Goal: Find specific page/section: Find specific page/section

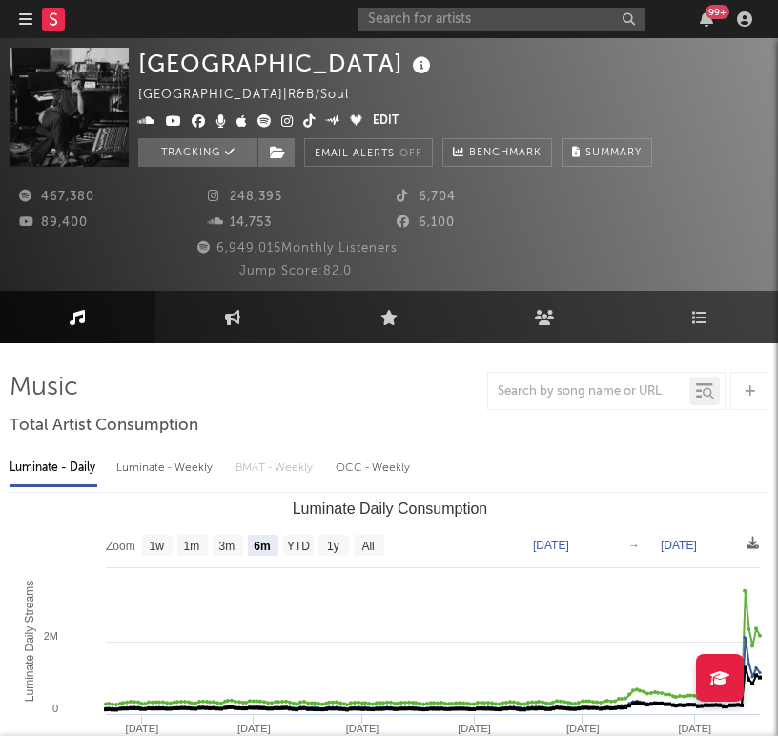
select select "6m"
click at [438, 16] on input "text" at bounding box center [501, 20] width 286 height 24
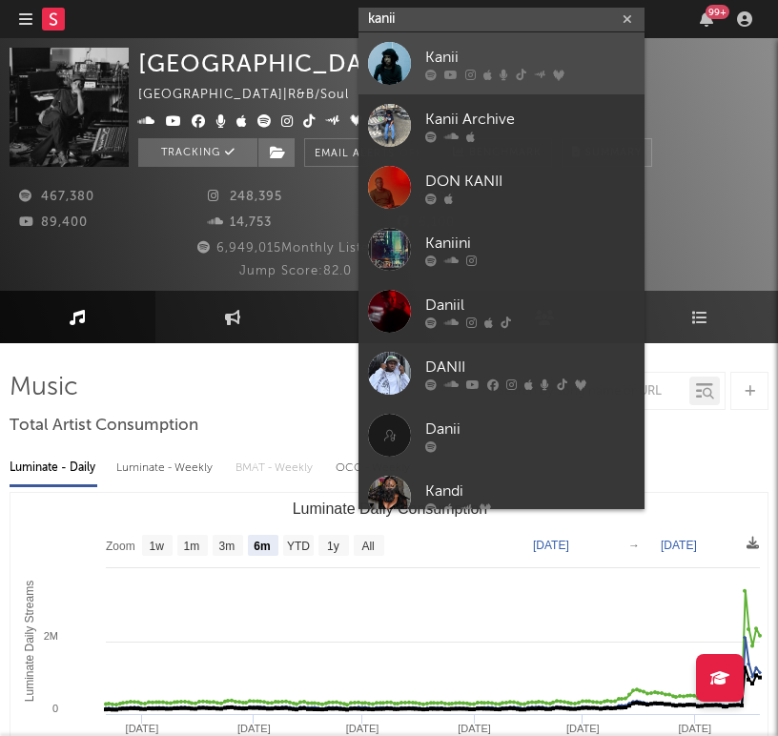
type input "kanii"
click at [438, 54] on div "Kanii" at bounding box center [530, 57] width 210 height 23
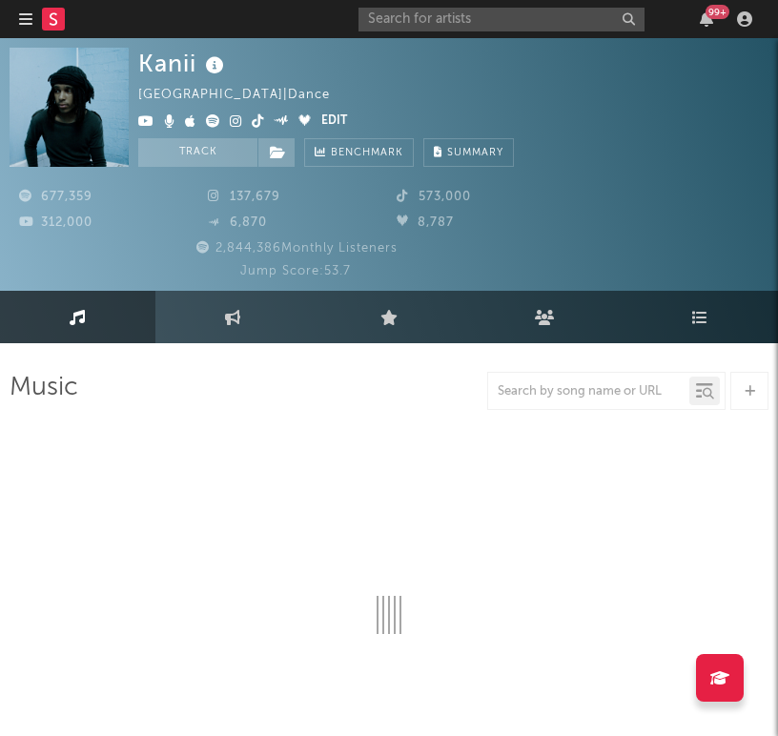
select select "6m"
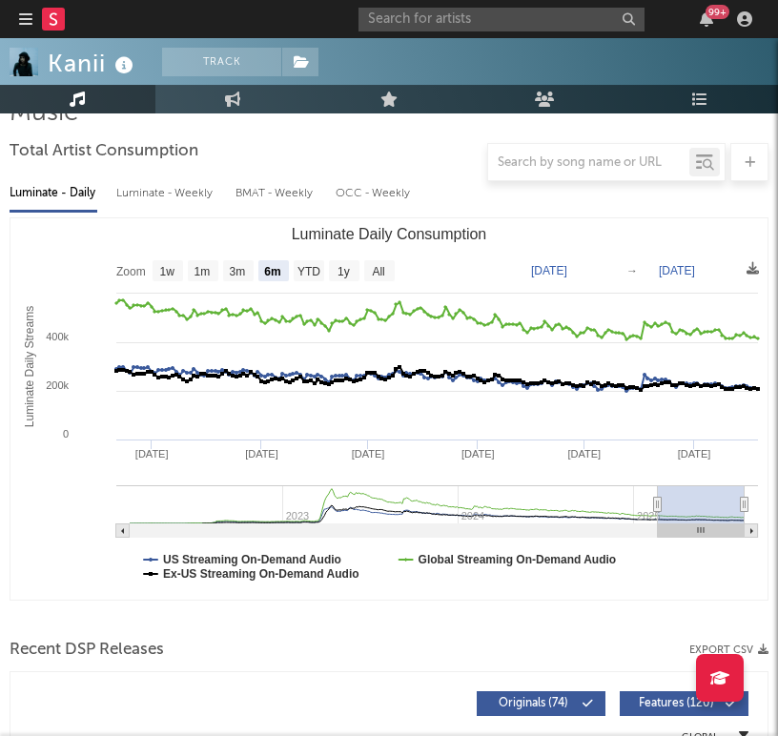
scroll to position [54, 0]
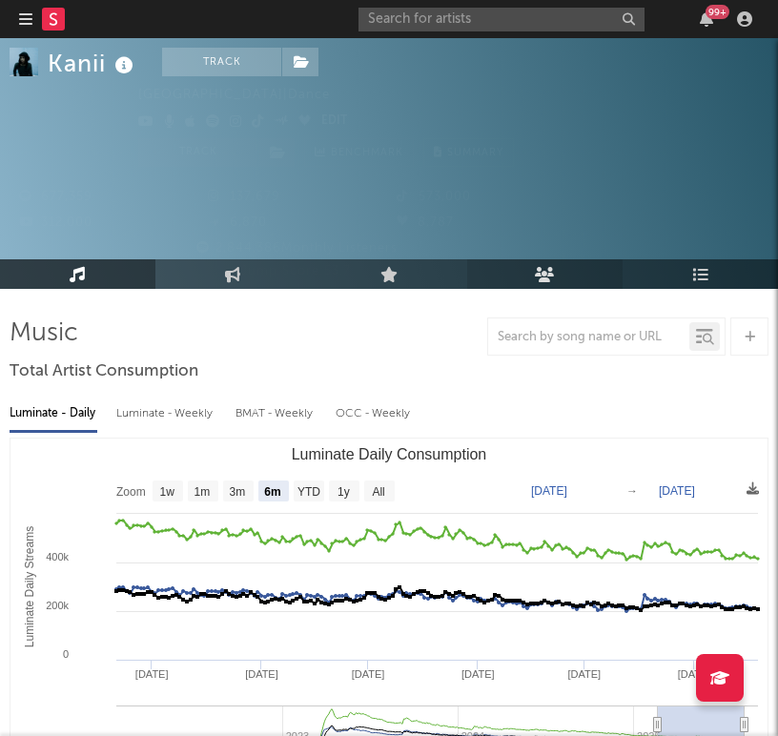
click at [546, 269] on icon at bounding box center [545, 273] width 20 height 15
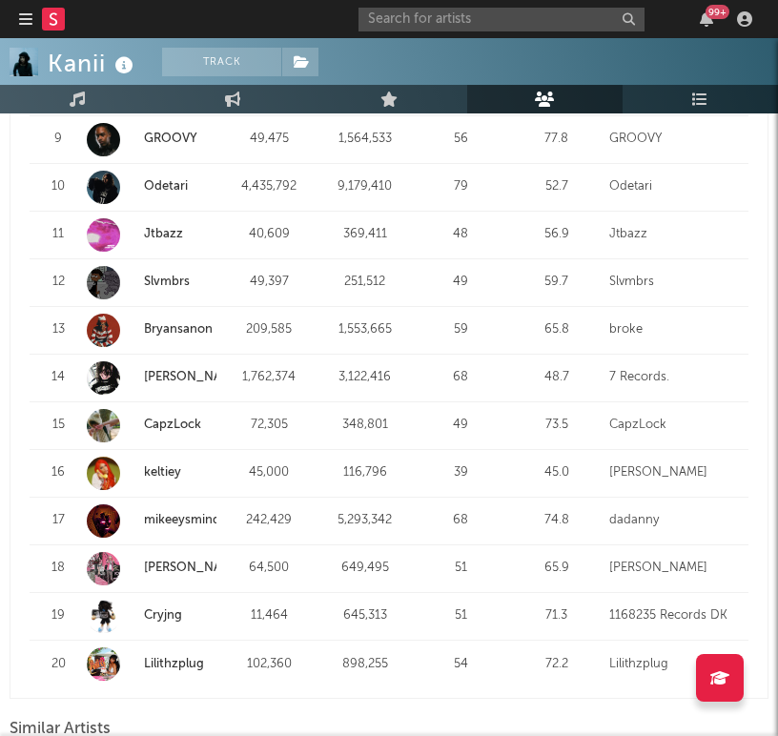
scroll to position [1545, 0]
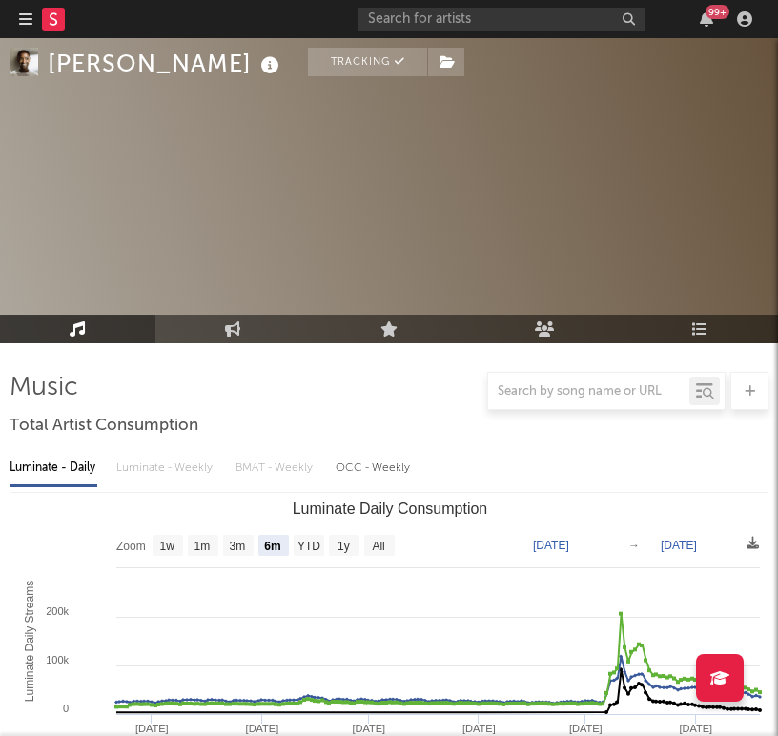
select select "6m"
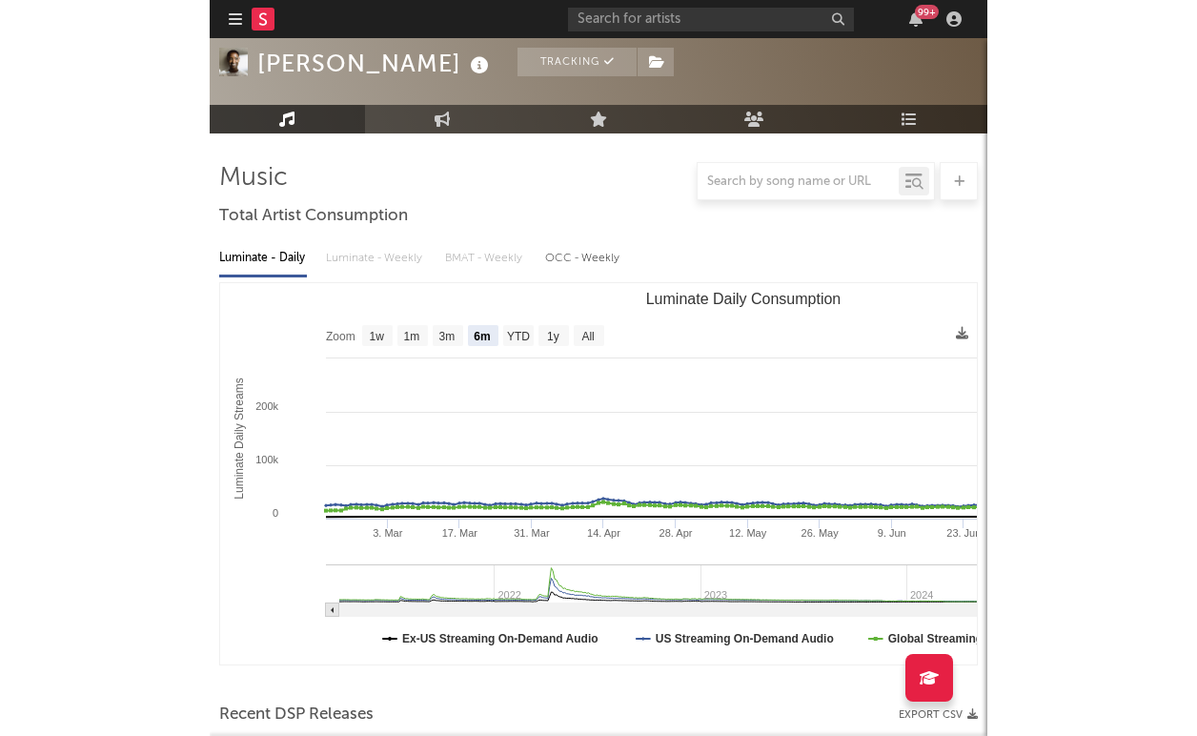
scroll to position [95, 0]
